Goal: Information Seeking & Learning: Learn about a topic

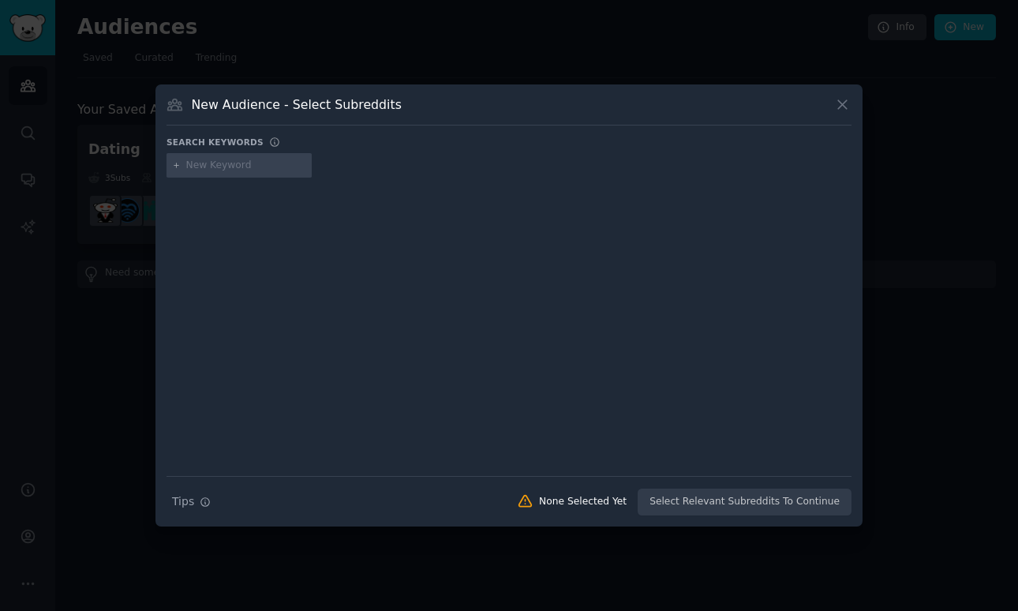
click at [253, 159] on input "text" at bounding box center [246, 166] width 120 height 14
type input "lonely"
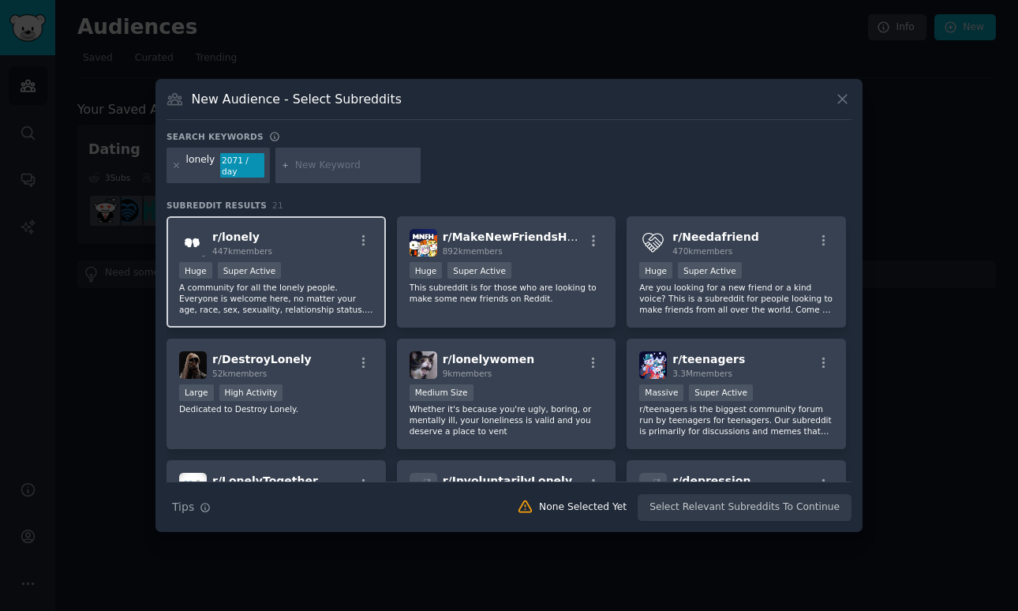
click at [261, 234] on h2 "r/ lonely 447k members" at bounding box center [242, 243] width 60 height 28
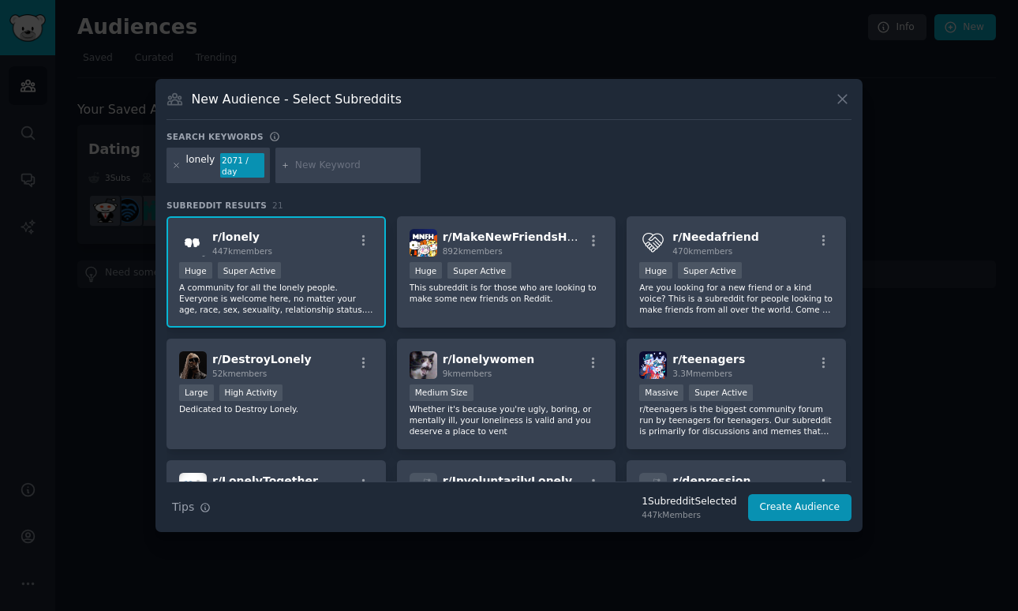
click at [219, 238] on span "r/ lonely" at bounding box center [235, 236] width 47 height 13
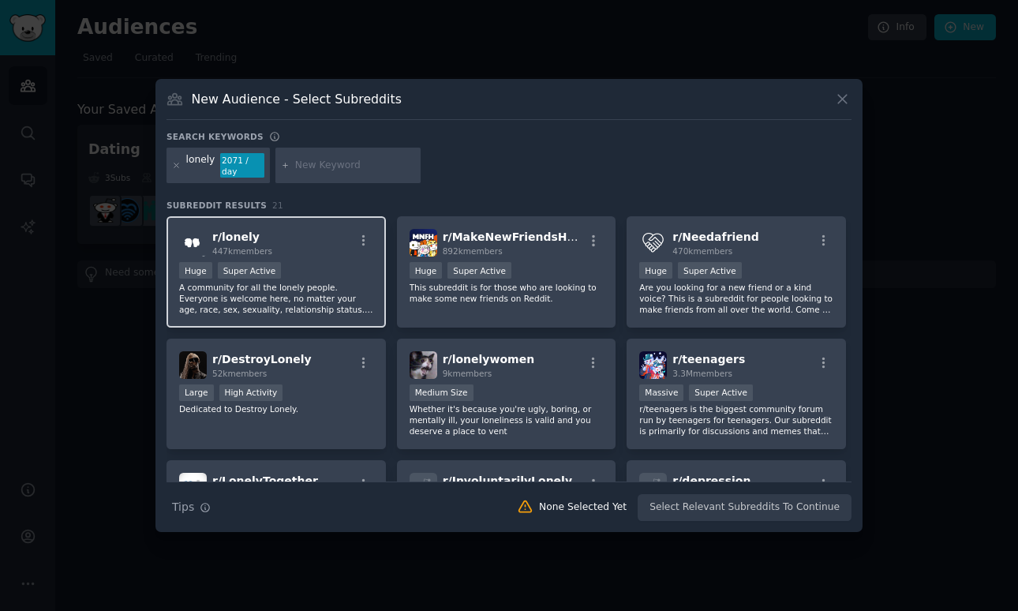
click at [219, 238] on span "r/ lonely" at bounding box center [235, 236] width 47 height 13
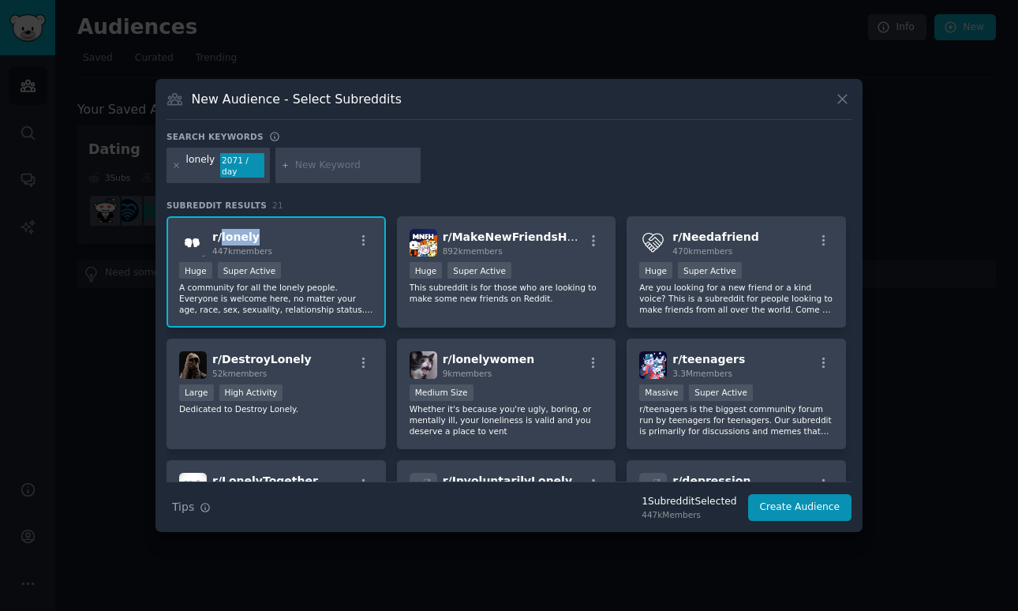
click at [219, 238] on span "r/ lonely" at bounding box center [235, 236] width 47 height 13
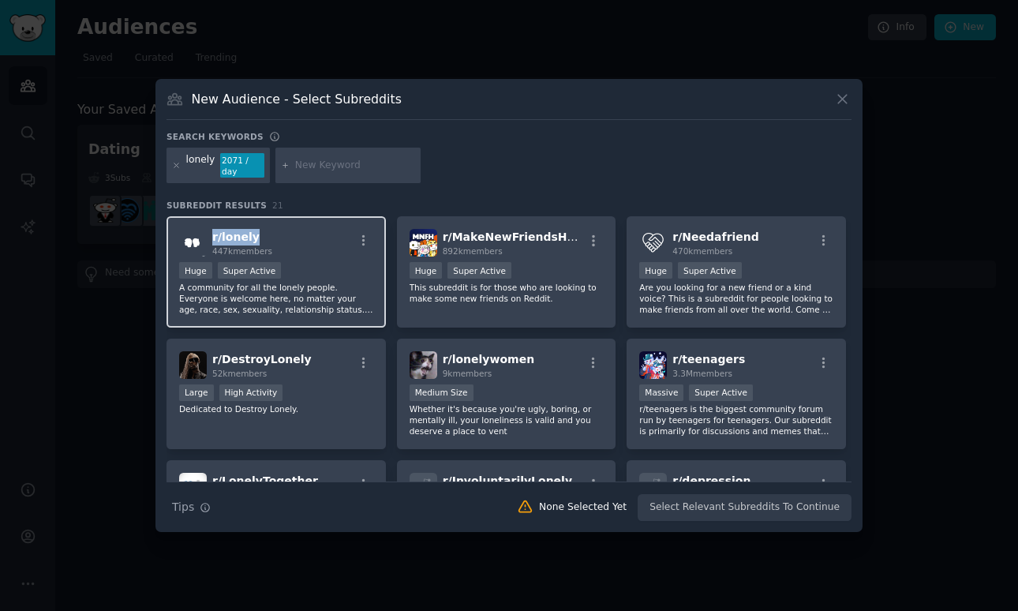
copy span "r/ lonely"
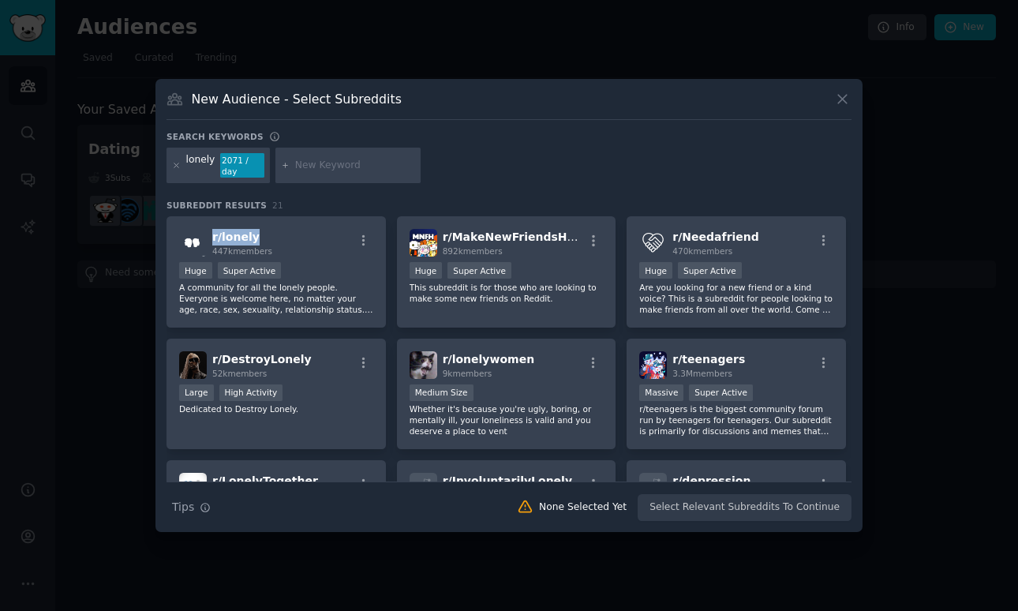
click at [335, 165] on input "text" at bounding box center [355, 166] width 120 height 14
type input "single"
click at [178, 167] on icon at bounding box center [176, 165] width 9 height 9
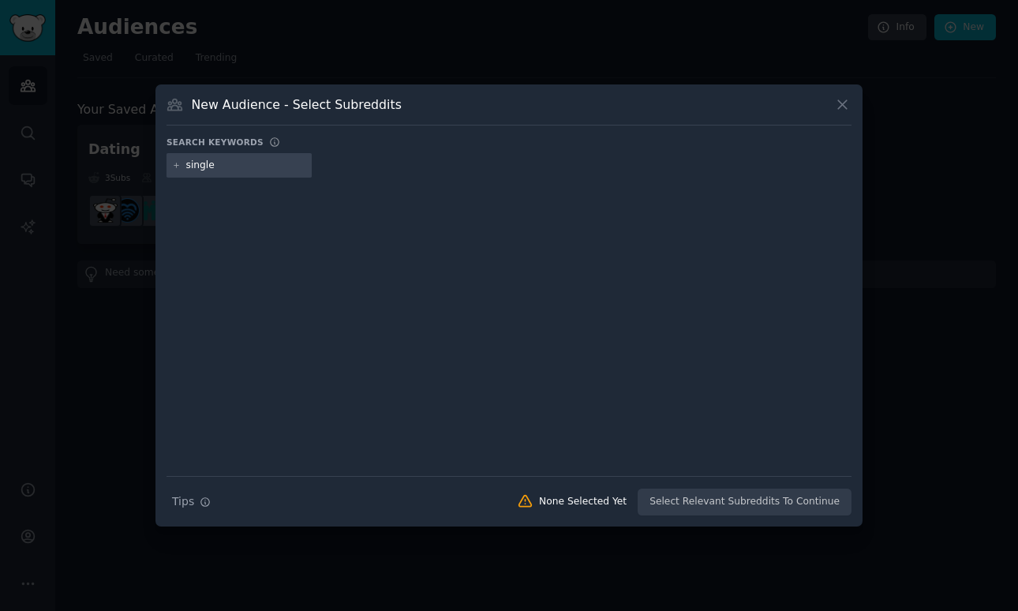
click at [237, 171] on input "single" at bounding box center [246, 166] width 120 height 14
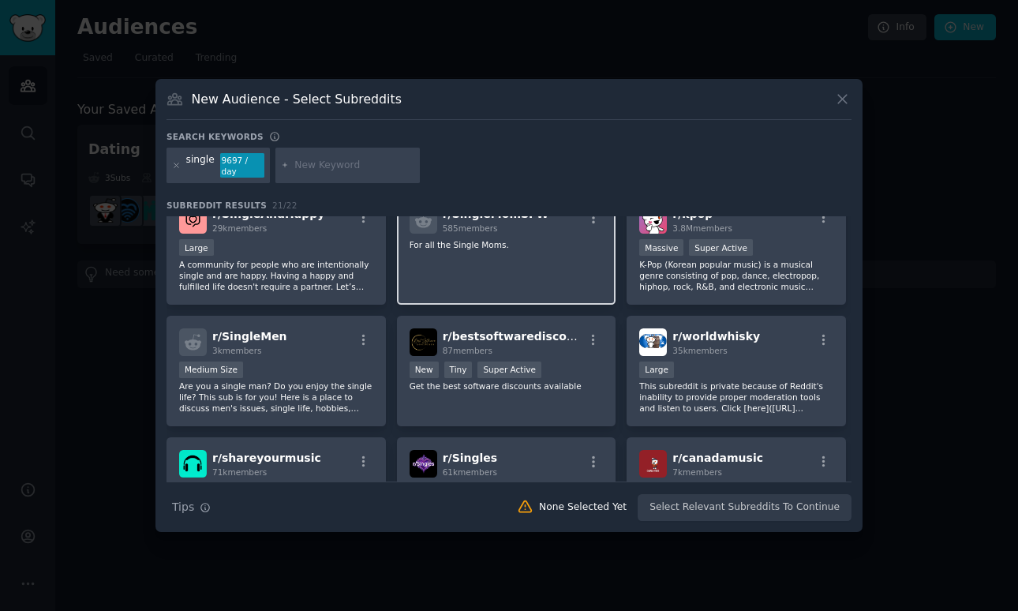
scroll to position [283, 0]
